Goal: Transaction & Acquisition: Purchase product/service

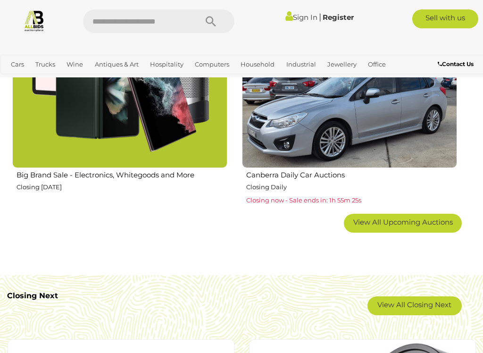
scroll to position [1425, 0]
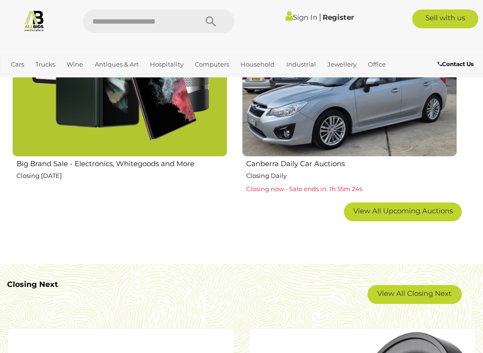
click at [403, 291] on link "View All Closing Next" at bounding box center [414, 294] width 94 height 19
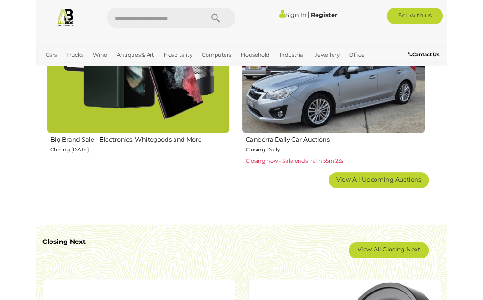
scroll to position [1451, 0]
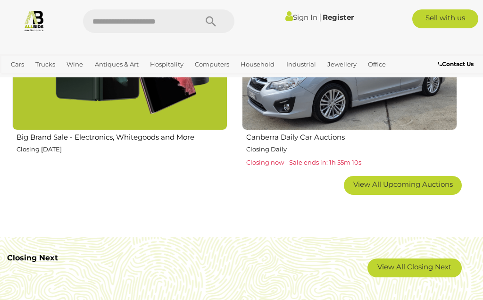
click at [428, 264] on link "View All Closing Next" at bounding box center [414, 267] width 94 height 19
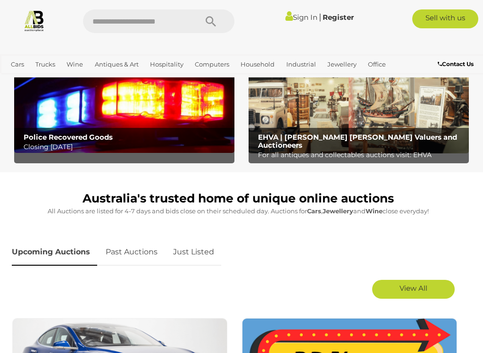
scroll to position [267, 0]
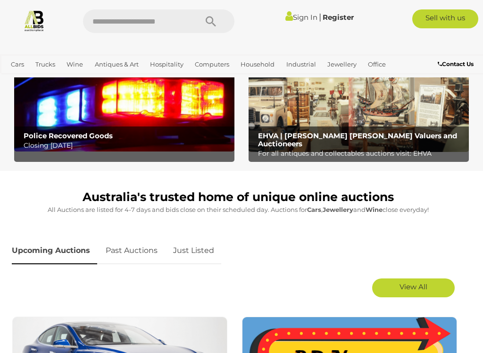
click at [418, 288] on span "View All" at bounding box center [413, 286] width 28 height 9
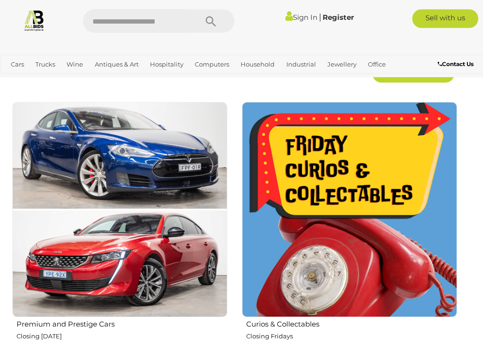
scroll to position [481, 0]
click at [398, 249] on img at bounding box center [349, 209] width 215 height 215
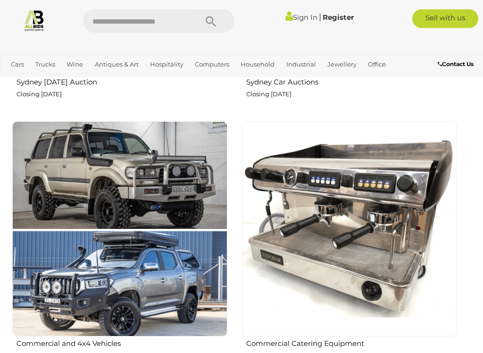
scroll to position [984, 0]
click at [385, 262] on img at bounding box center [349, 228] width 215 height 215
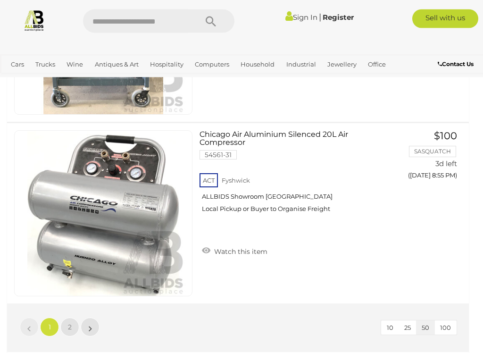
scroll to position [8918, 0]
click at [69, 299] on span "2" at bounding box center [70, 326] width 4 height 8
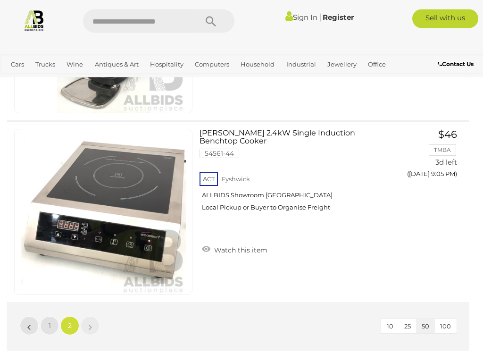
scroll to position [1116, 0]
click at [35, 19] on img at bounding box center [34, 20] width 22 height 22
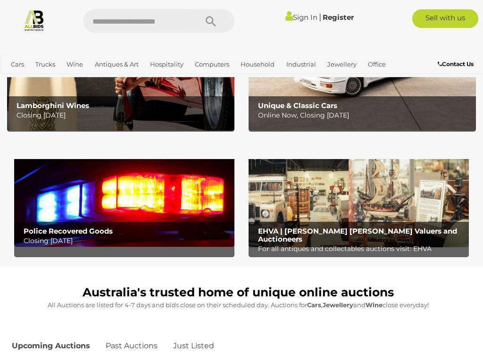
scroll to position [172, 0]
click at [138, 200] on img at bounding box center [124, 198] width 220 height 98
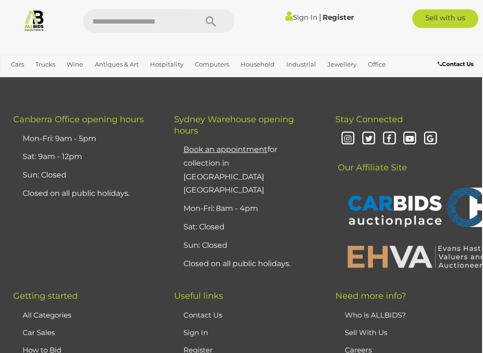
scroll to position [4246, 1]
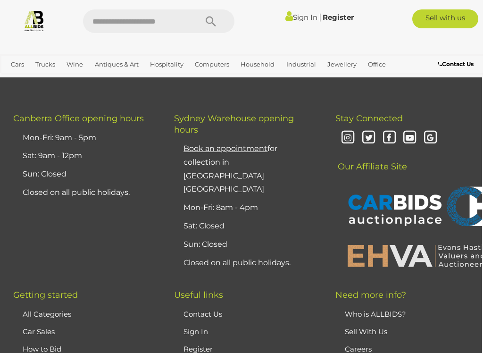
click at [36, 16] on img at bounding box center [34, 20] width 22 height 22
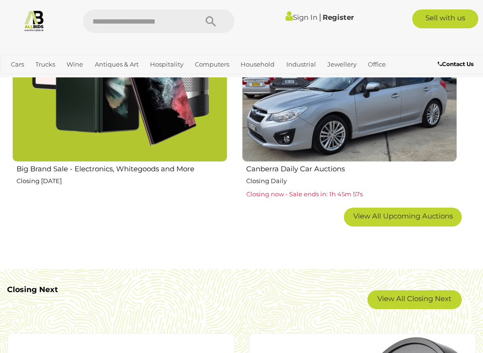
scroll to position [1421, 0]
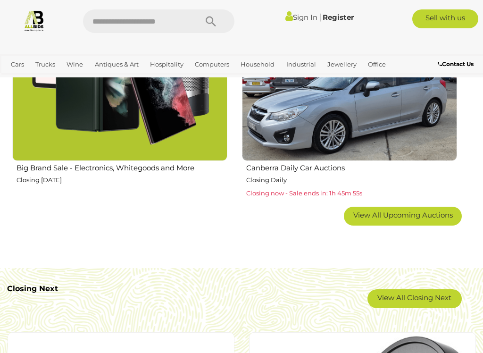
click at [410, 297] on link "View All Closing Next" at bounding box center [414, 298] width 94 height 19
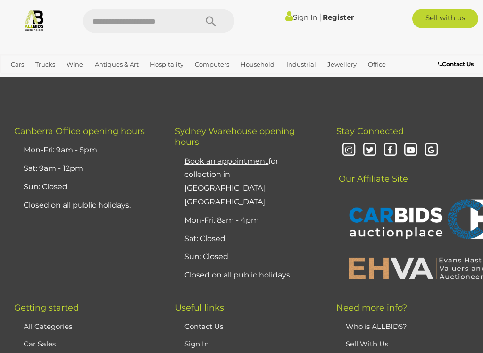
scroll to position [4219, 0]
